Goal: Task Accomplishment & Management: Manage account settings

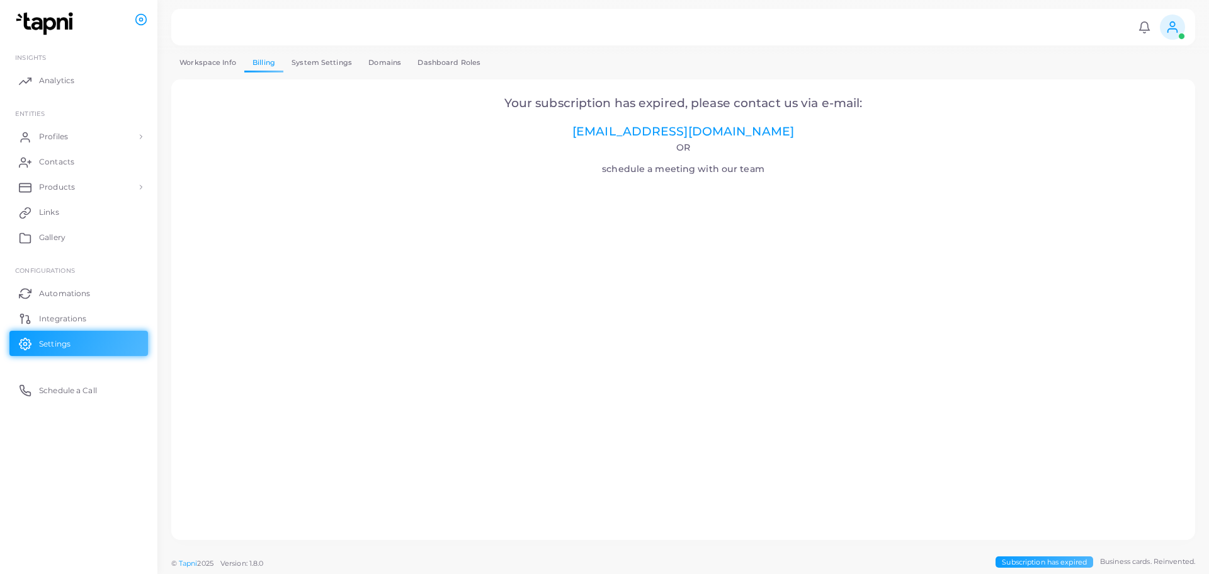
click at [1180, 30] on span at bounding box center [1172, 26] width 25 height 25
click at [85, 142] on link "Profiles" at bounding box center [78, 136] width 139 height 25
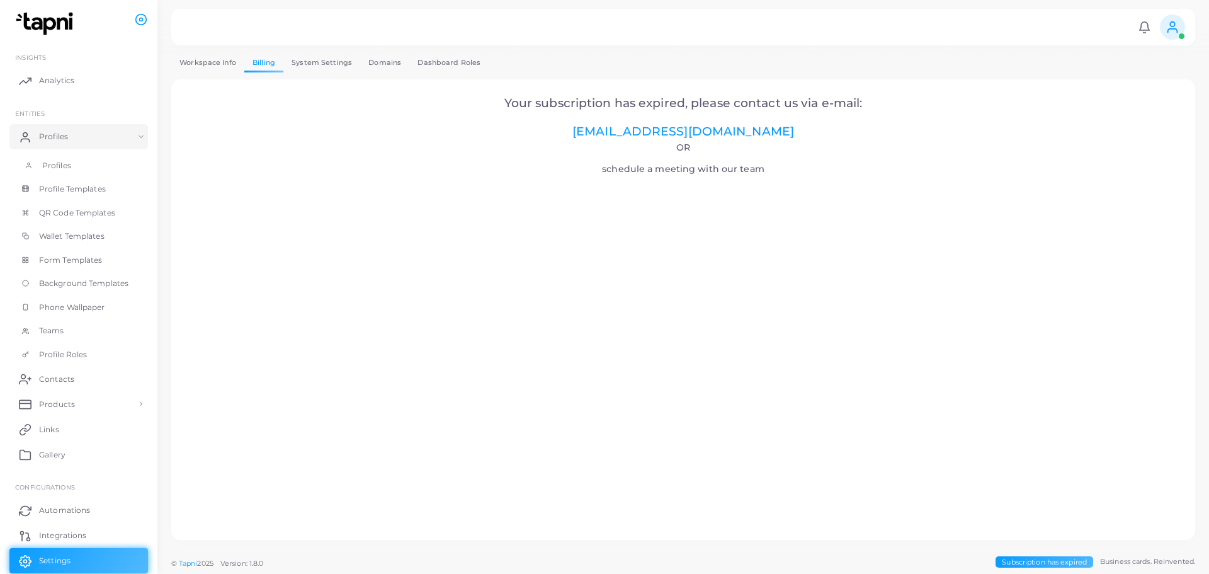
scroll to position [45, 0]
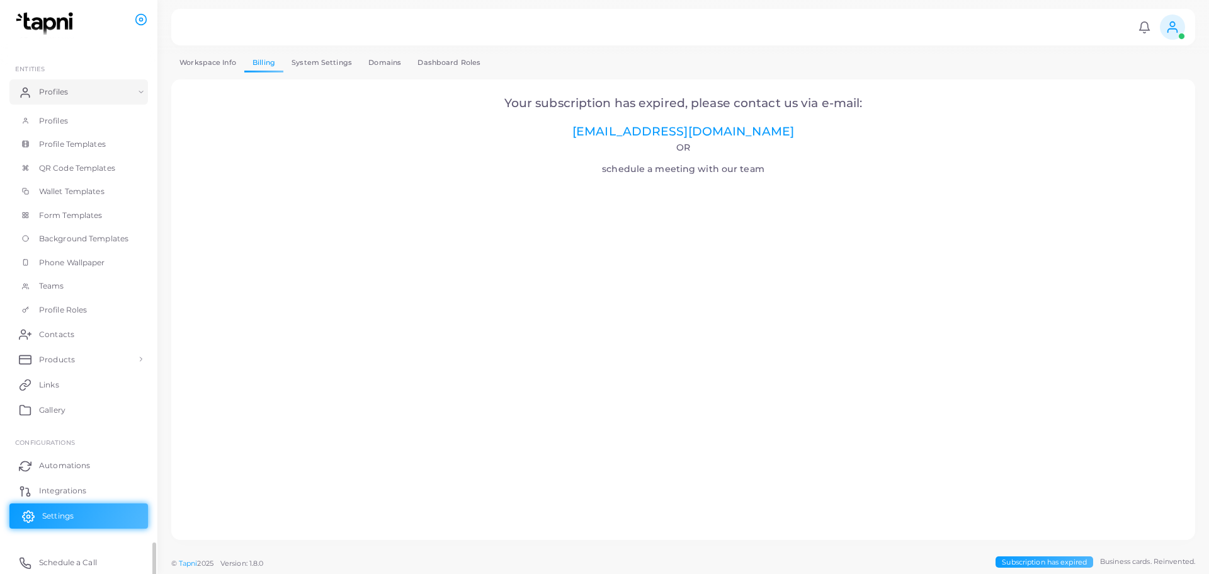
click at [81, 512] on link "Settings" at bounding box center [78, 515] width 139 height 25
click at [346, 65] on link "System Settings" at bounding box center [321, 63] width 77 height 18
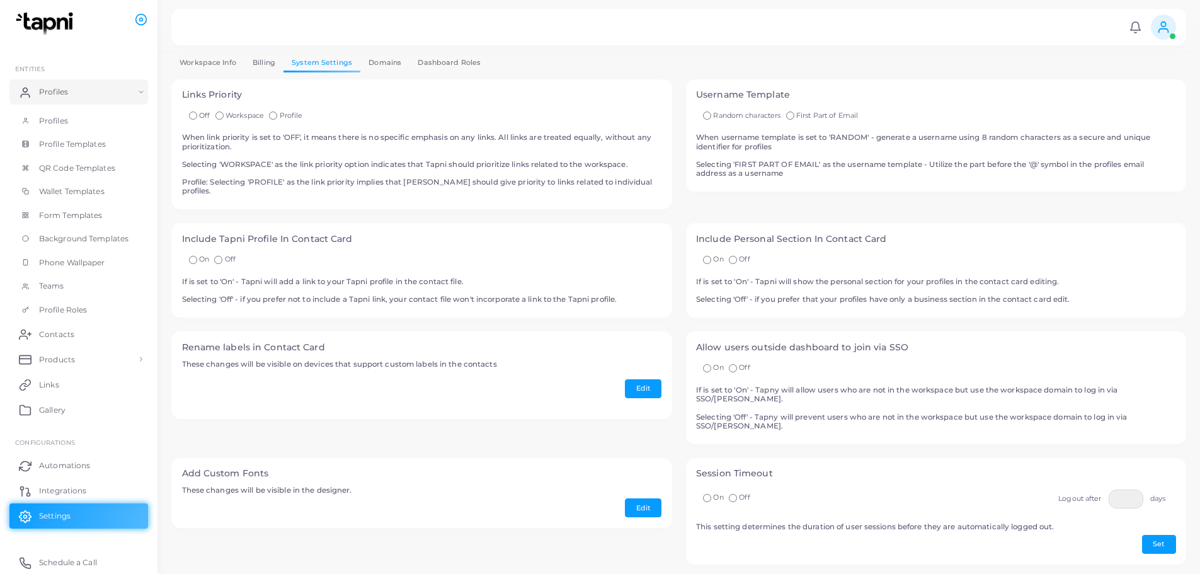
click at [275, 65] on link "Billing" at bounding box center [263, 63] width 39 height 18
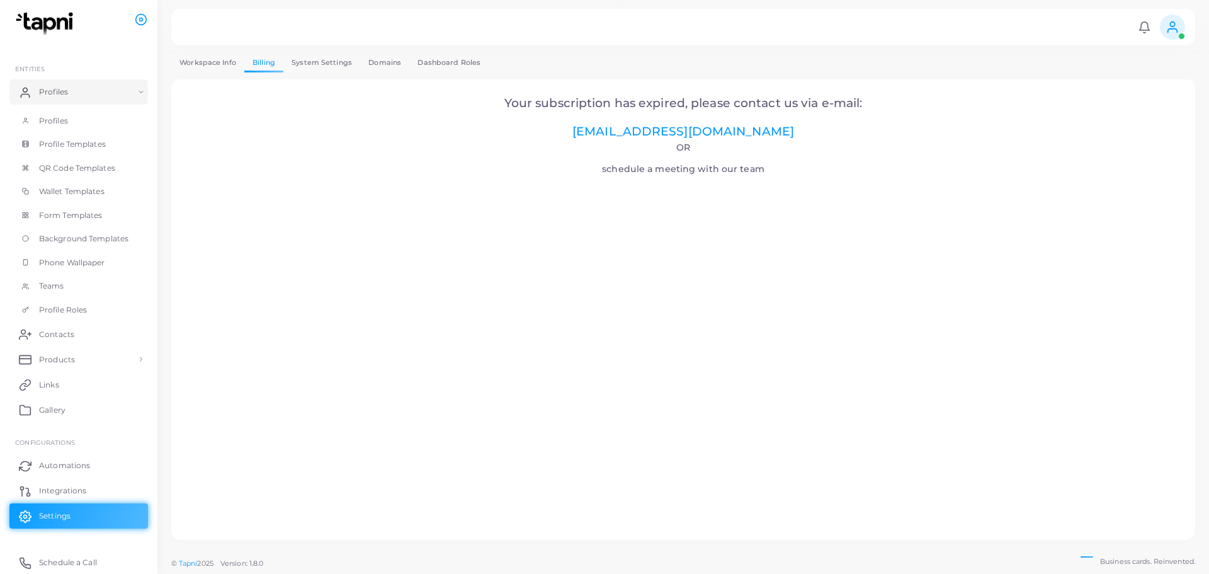
click at [307, 58] on link "System Settings" at bounding box center [321, 63] width 77 height 18
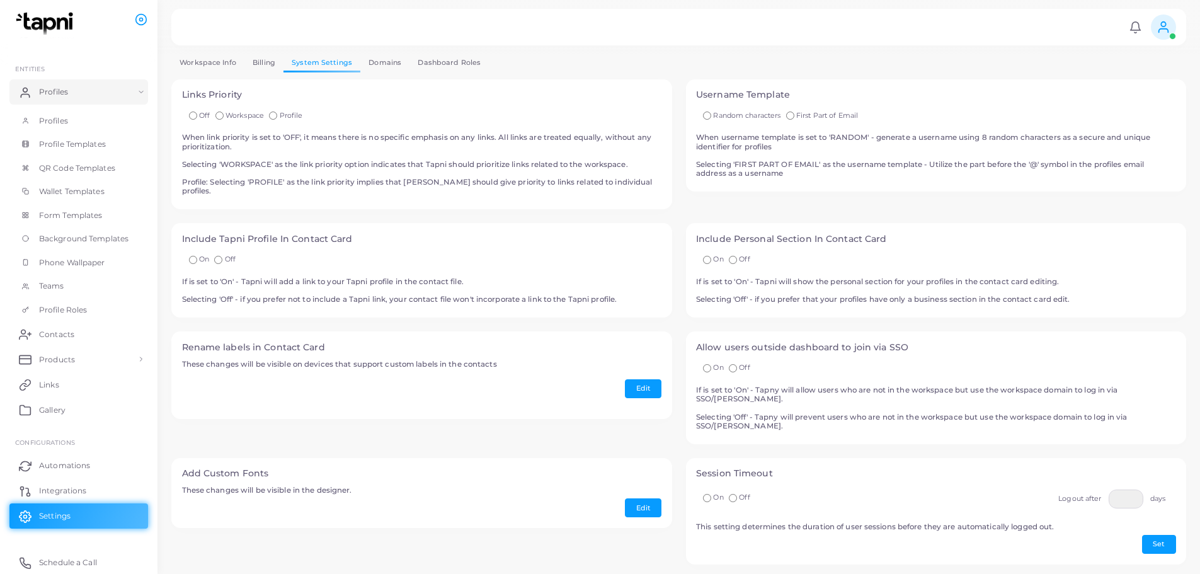
click at [380, 60] on link "Domains" at bounding box center [384, 63] width 49 height 18
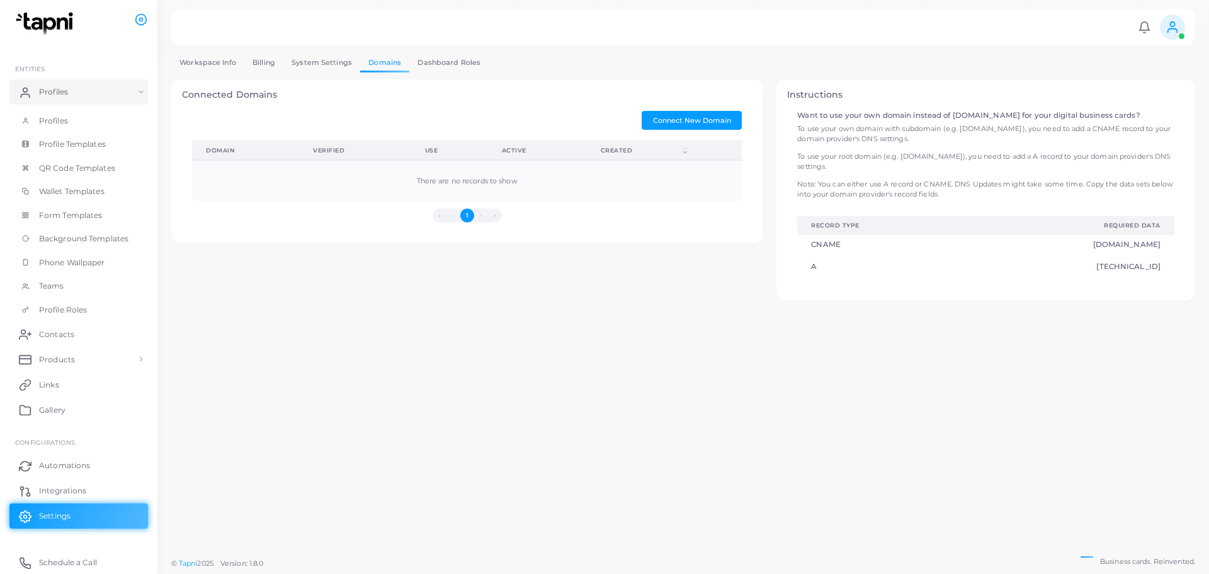
click at [295, 60] on link "System Settings" at bounding box center [321, 63] width 77 height 18
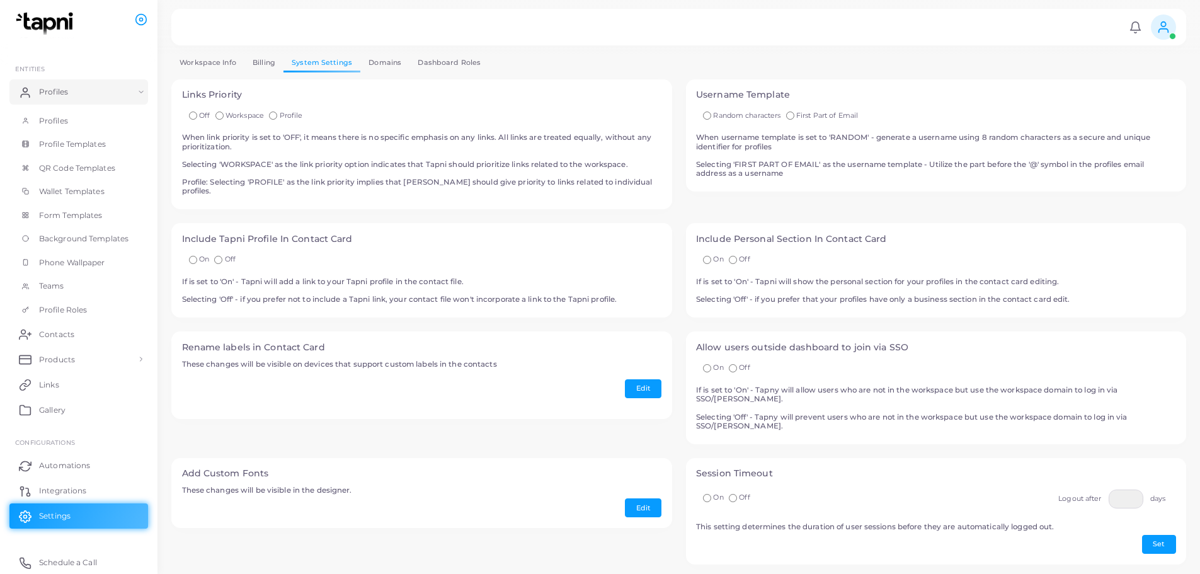
click at [266, 63] on link "Billing" at bounding box center [263, 63] width 39 height 18
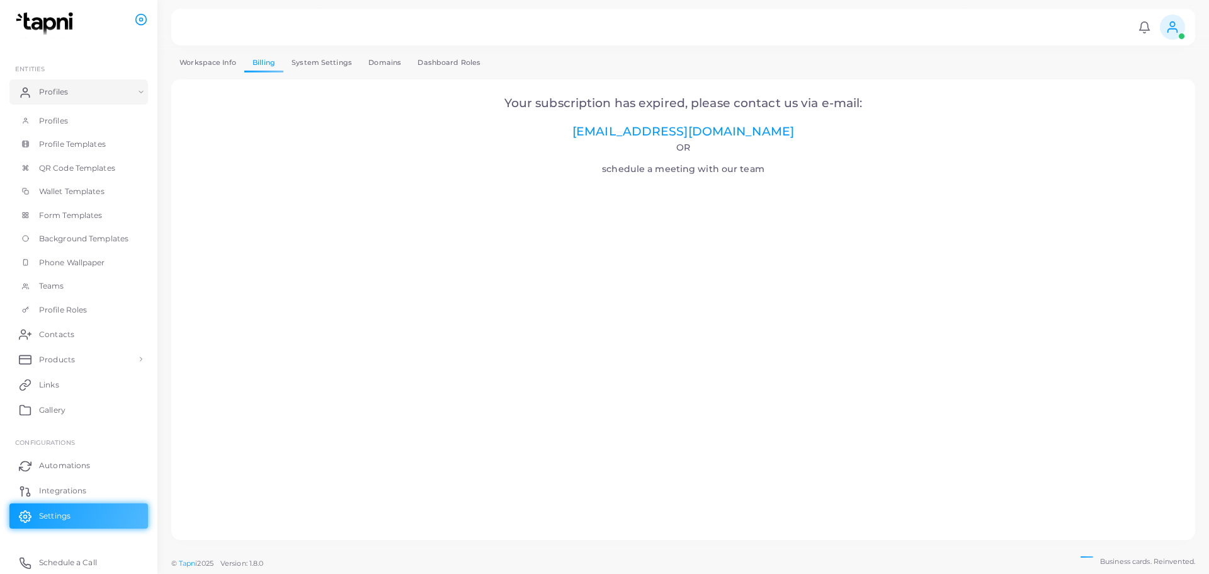
click at [205, 65] on link "Workspace Info" at bounding box center [207, 63] width 73 height 18
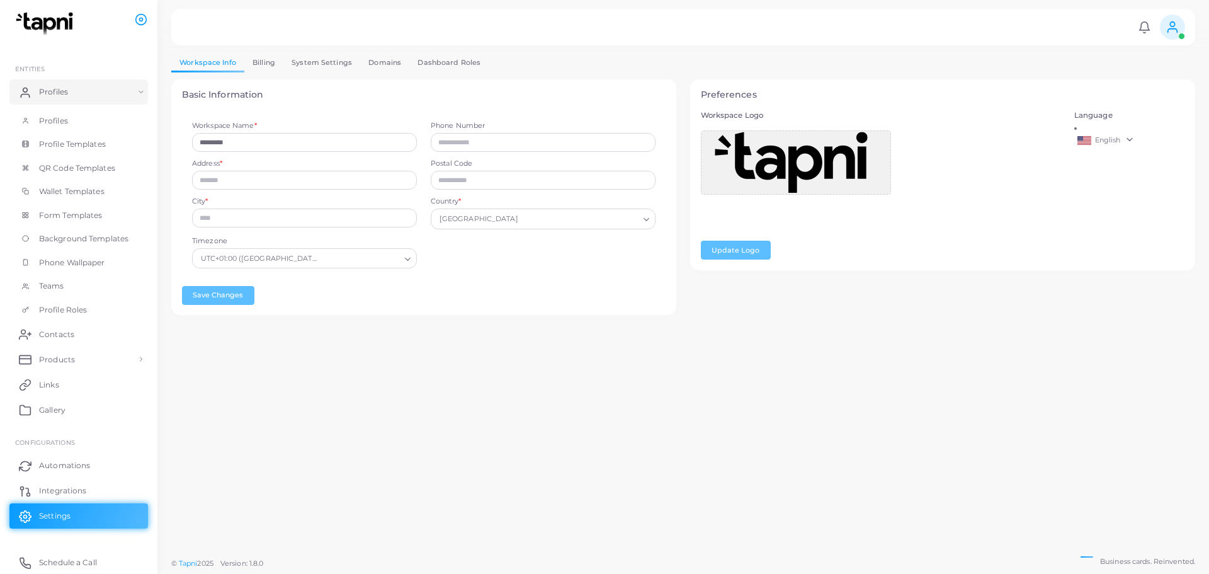
click at [268, 59] on link "Billing" at bounding box center [263, 63] width 39 height 18
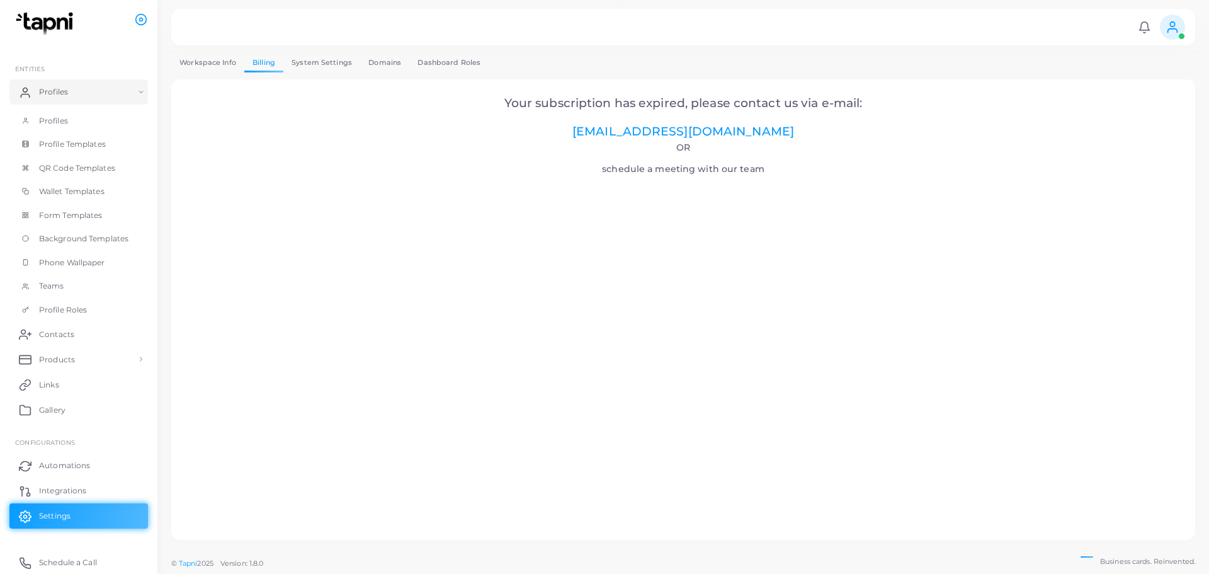
click at [178, 62] on link "Workspace Info" at bounding box center [207, 63] width 73 height 18
